Goal: Task Accomplishment & Management: Use online tool/utility

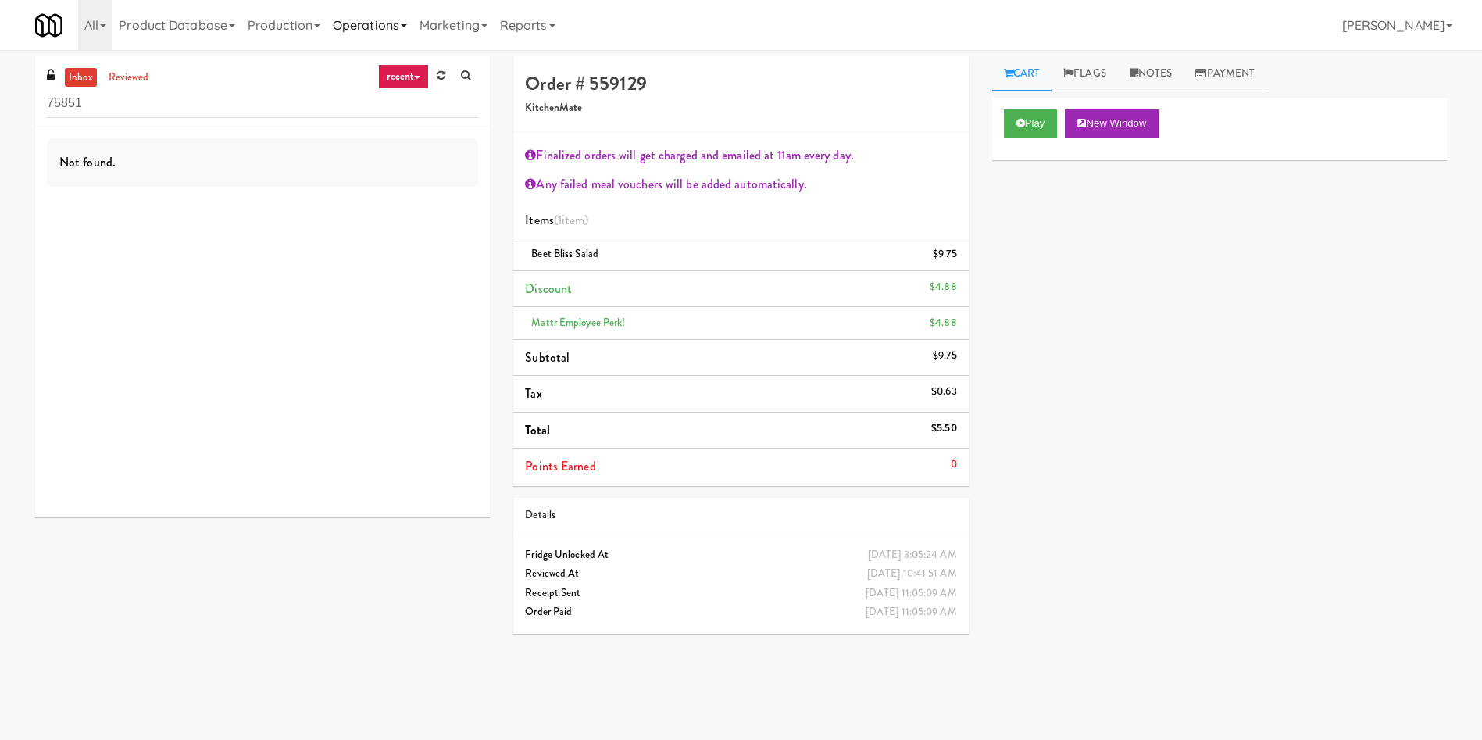
click at [390, 30] on link "Operations" at bounding box center [369, 25] width 87 height 50
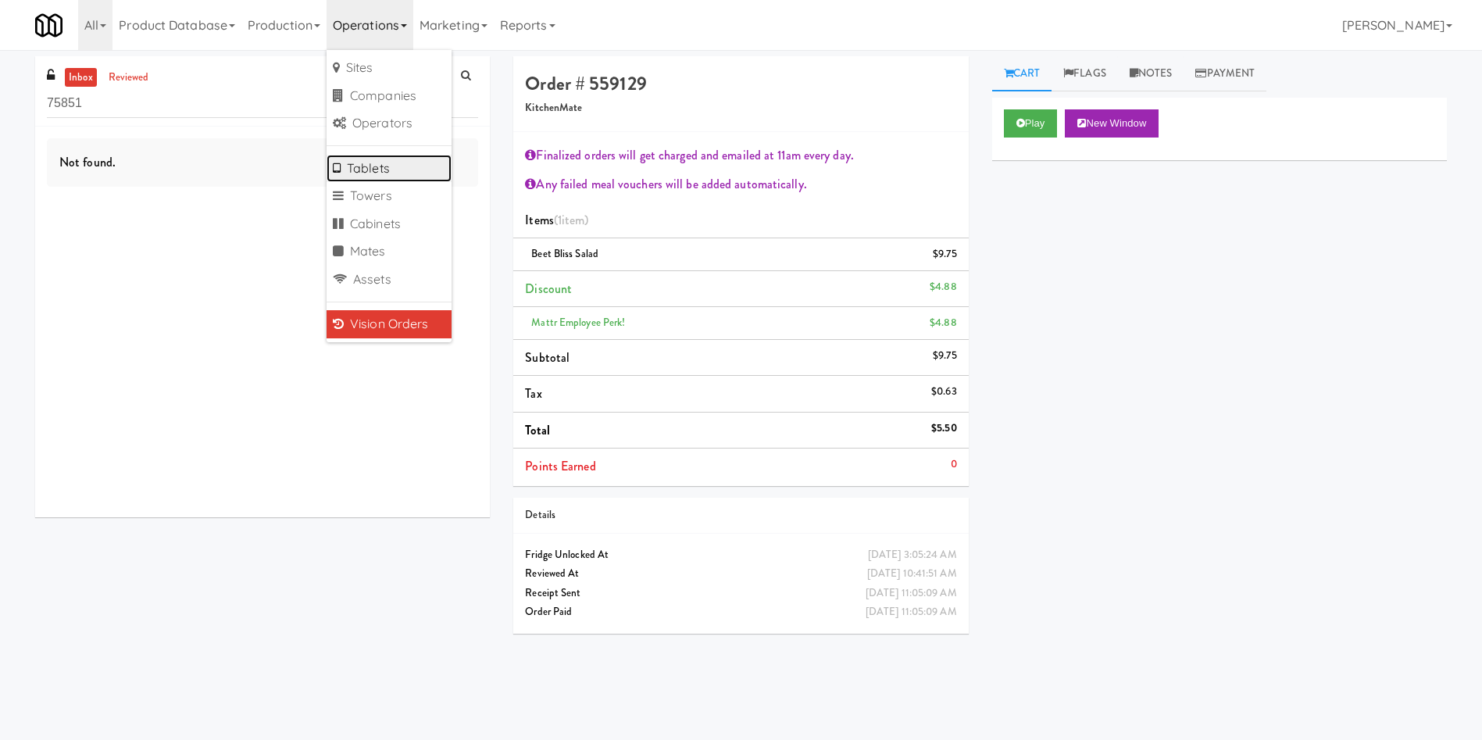
click at [402, 167] on link "Tablets" at bounding box center [388, 169] width 125 height 28
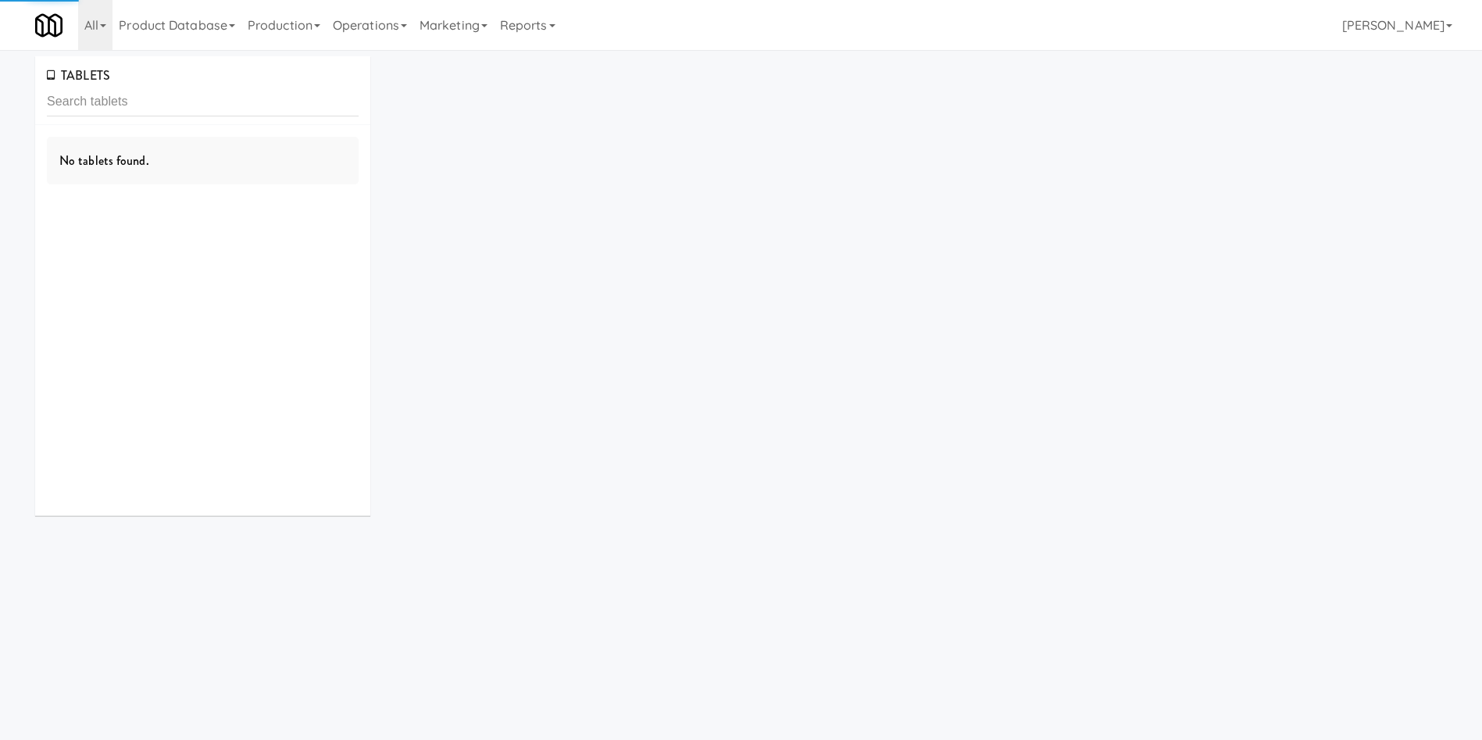
click at [234, 108] on input "text" at bounding box center [203, 101] width 312 height 29
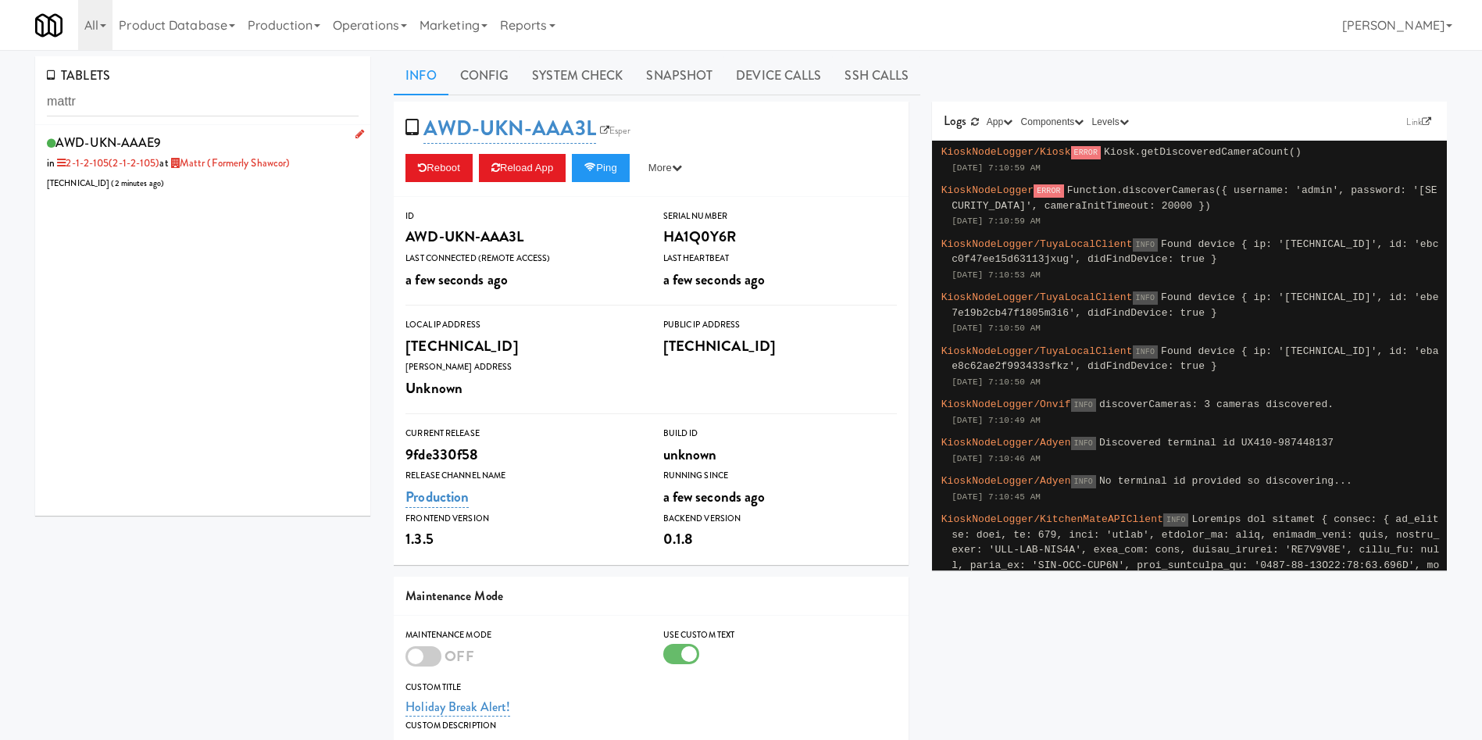
click at [212, 179] on div "AWD-UKN-AAAE9 in 2-1-2-105 (2-1-2-105) at Mattr (formerly Shawcor) [TECHNICAL_I…" at bounding box center [203, 162] width 312 height 62
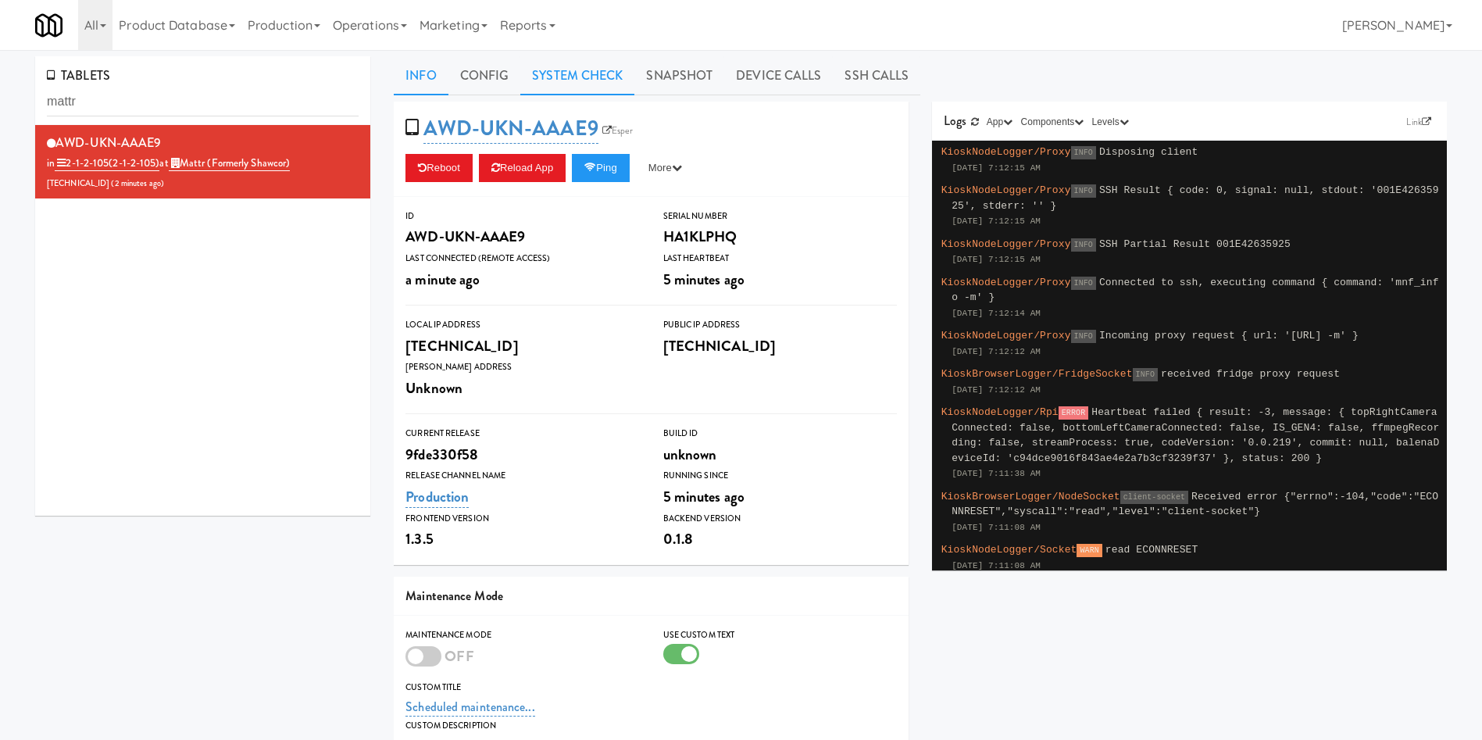
click at [609, 88] on link "System Check" at bounding box center [577, 75] width 114 height 39
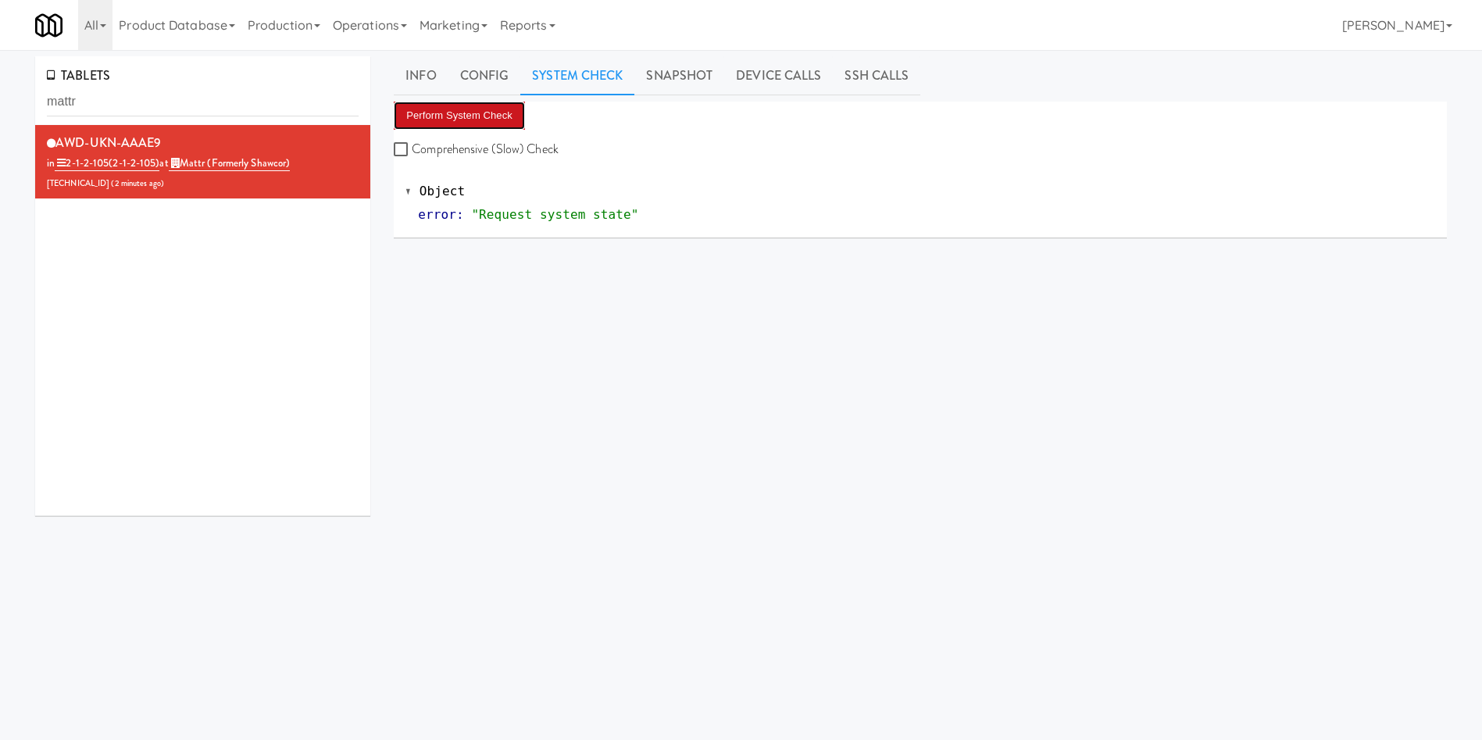
click at [479, 116] on button "Perform System Check" at bounding box center [459, 116] width 131 height 28
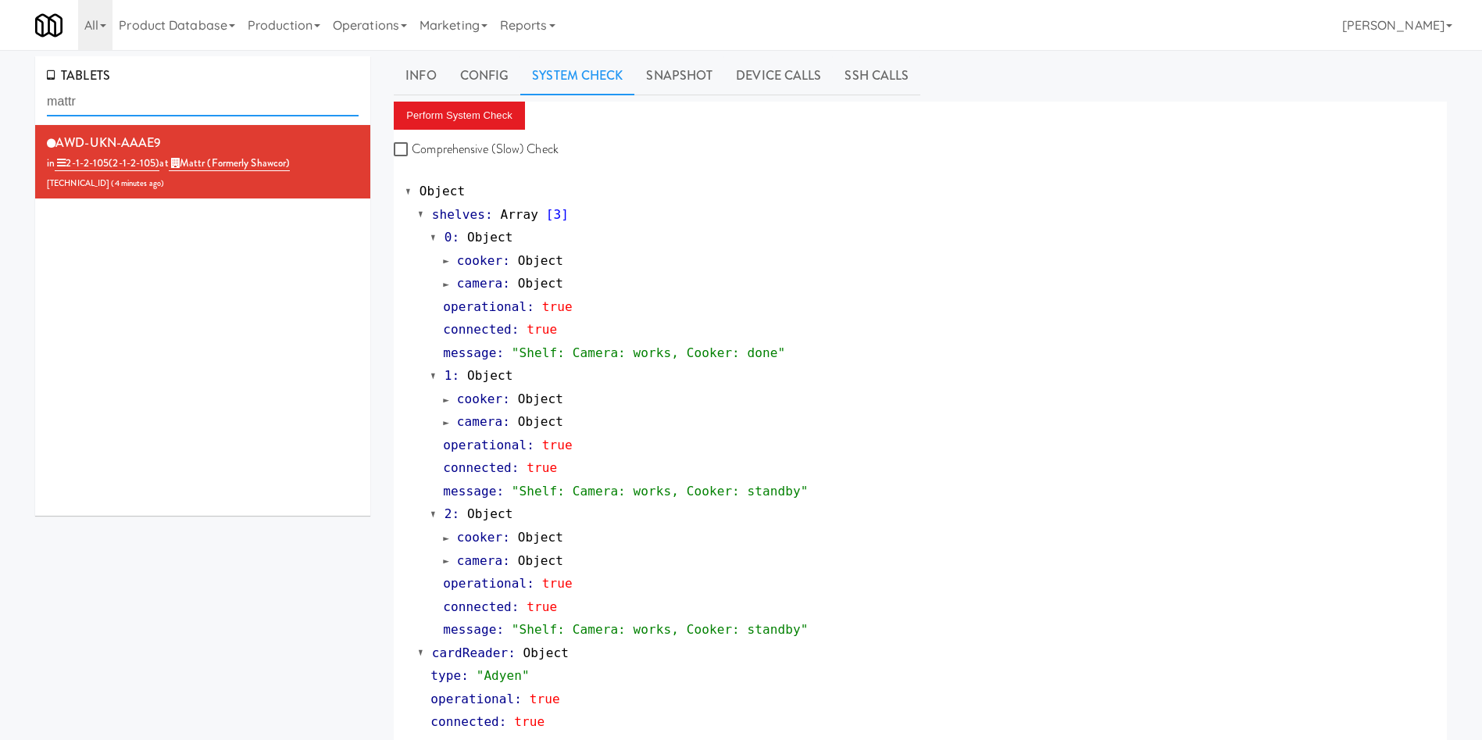
drag, startPoint x: 175, startPoint y: 105, endPoint x: 0, endPoint y: 112, distance: 175.1
click at [0, 112] on div "TABLETS mattr AWD-UKN-AAAE9 in 2-1-2-105 (2-1-2-105) at Mattr (formerly Shawcor…" at bounding box center [741, 752] width 1482 height 1393
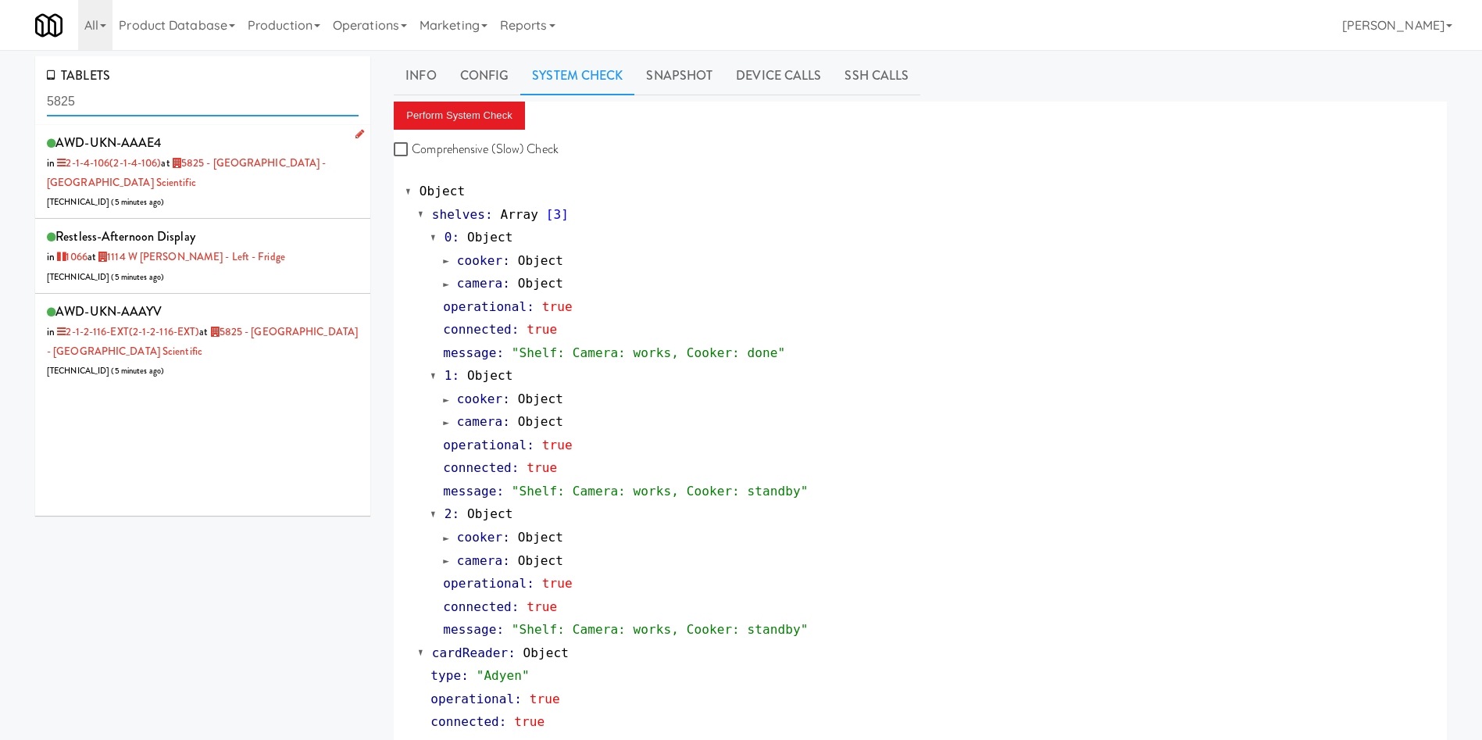
type input "5825"
drag, startPoint x: 248, startPoint y: 195, endPoint x: 340, endPoint y: 191, distance: 91.5
click at [248, 195] on div "AWD-UKN-AAAE4 in 2-1-4-106 (2-1-4-106) at 5825 - [GEOGRAPHIC_DATA] - Boston Sci…" at bounding box center [203, 171] width 312 height 80
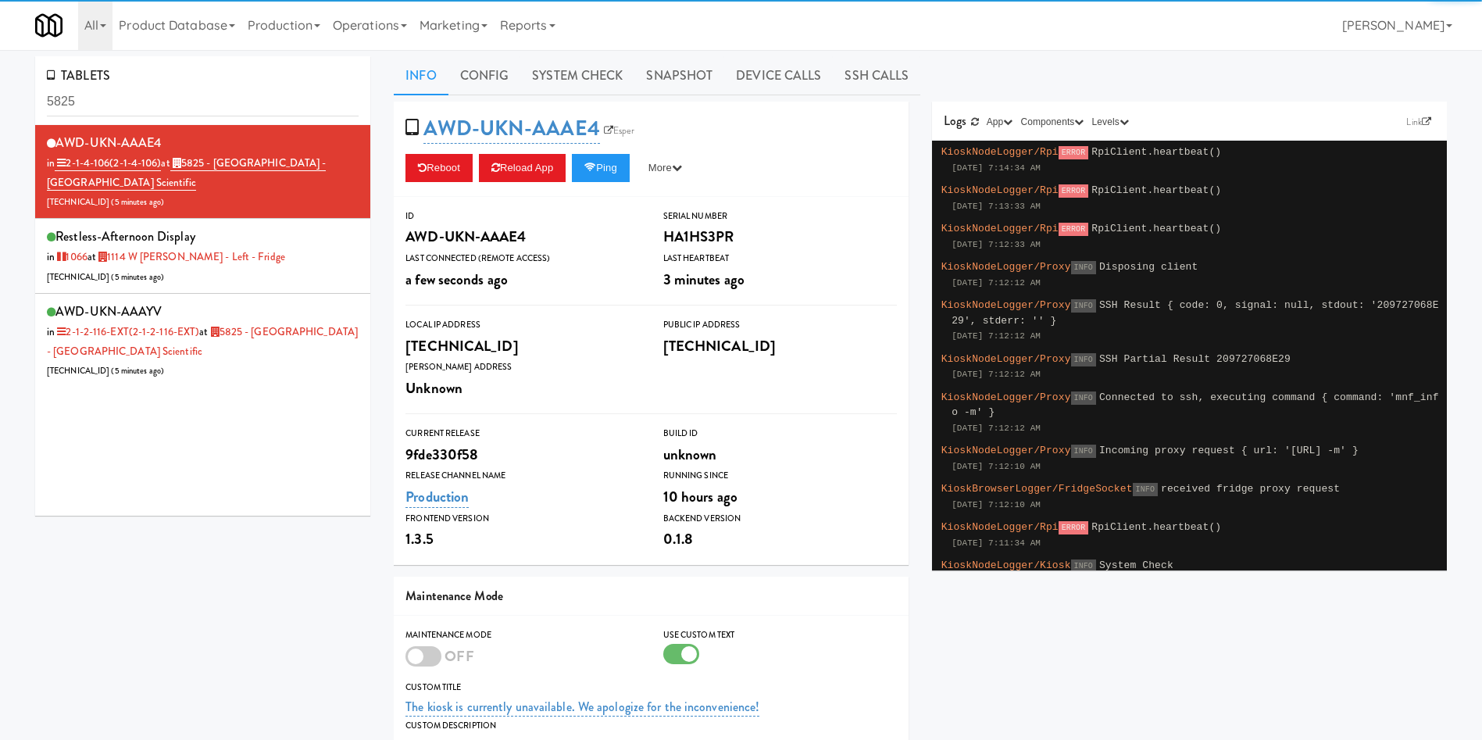
drag, startPoint x: 588, startPoint y: 80, endPoint x: 556, endPoint y: 98, distance: 36.7
click at [587, 84] on link "System Check" at bounding box center [577, 75] width 114 height 39
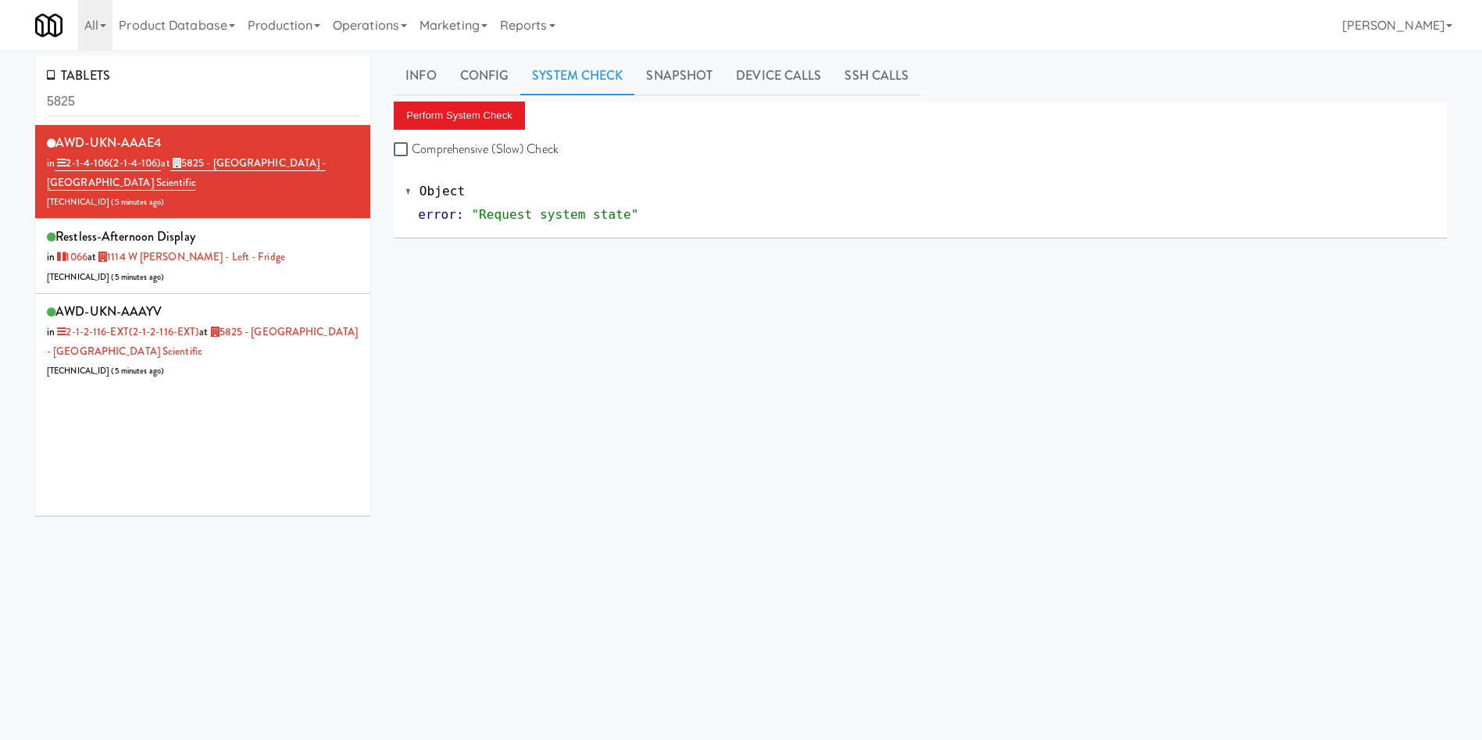
click at [481, 135] on div "Perform System Check Comprehensive (Slow) Check" at bounding box center [920, 131] width 1053 height 59
click at [272, 345] on div "AWD-UKN-AAAYV in 2-1-2-116-EXT (2-1-2-116-EXT) at 5825 - [GEOGRAPHIC_DATA] - [G…" at bounding box center [203, 340] width 312 height 80
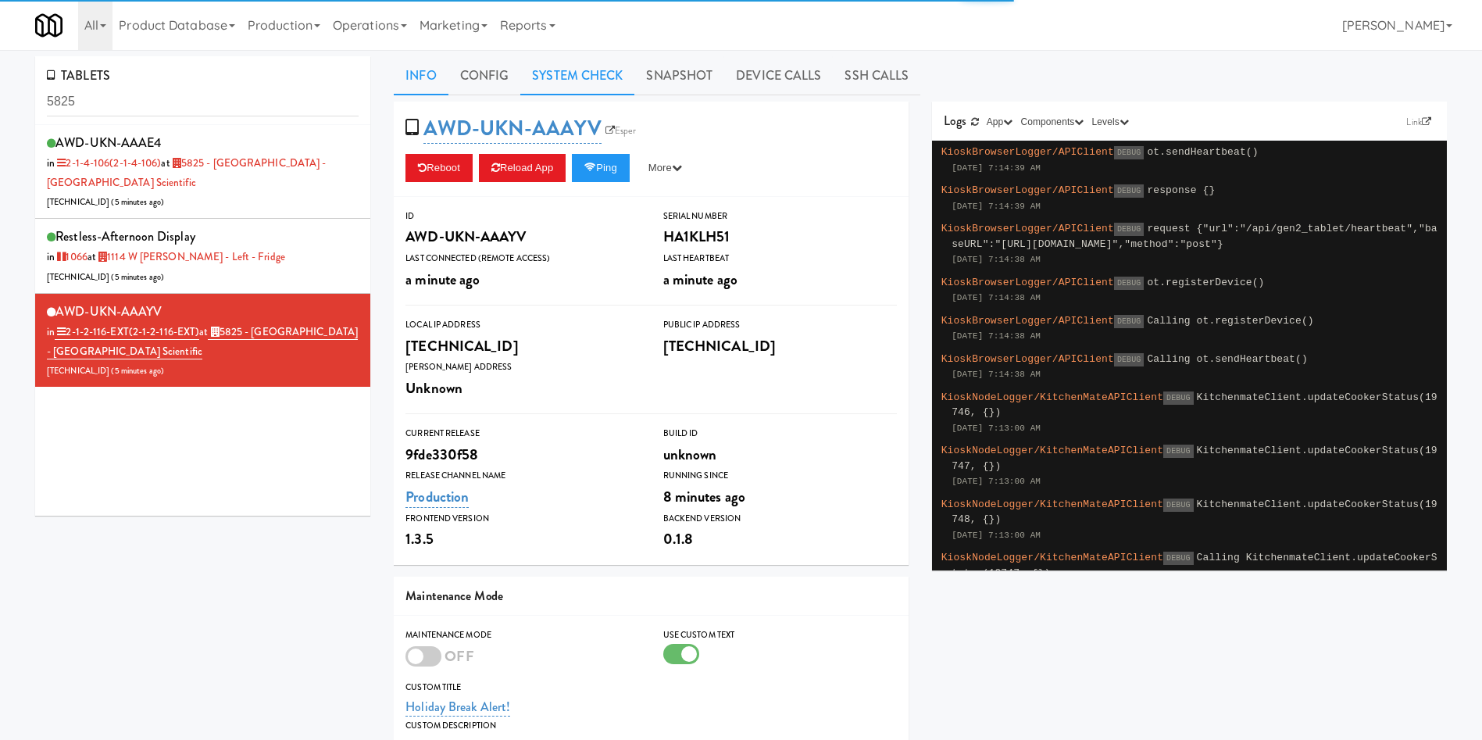
click at [600, 84] on link "System Check" at bounding box center [577, 75] width 114 height 39
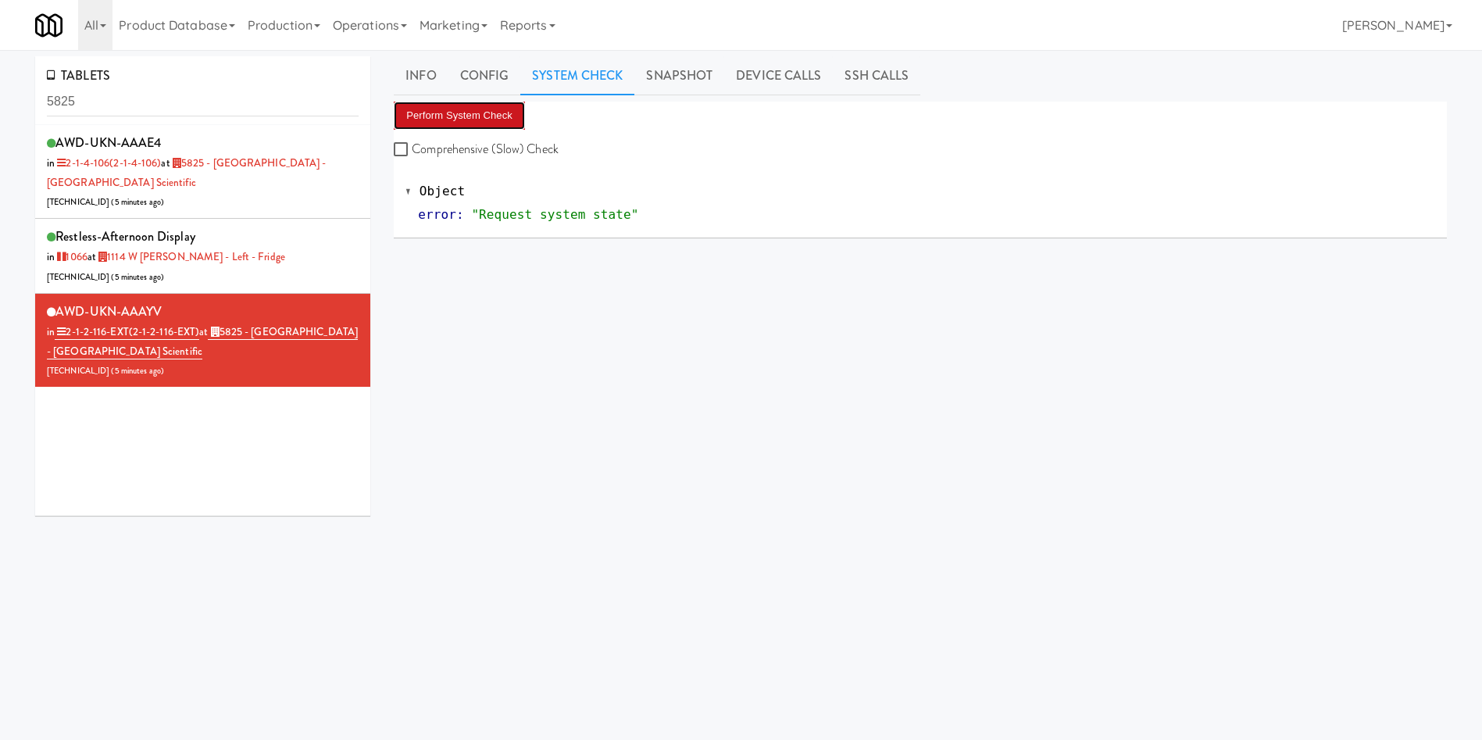
click at [503, 112] on button "Perform System Check" at bounding box center [459, 116] width 131 height 28
